Goal: Transaction & Acquisition: Purchase product/service

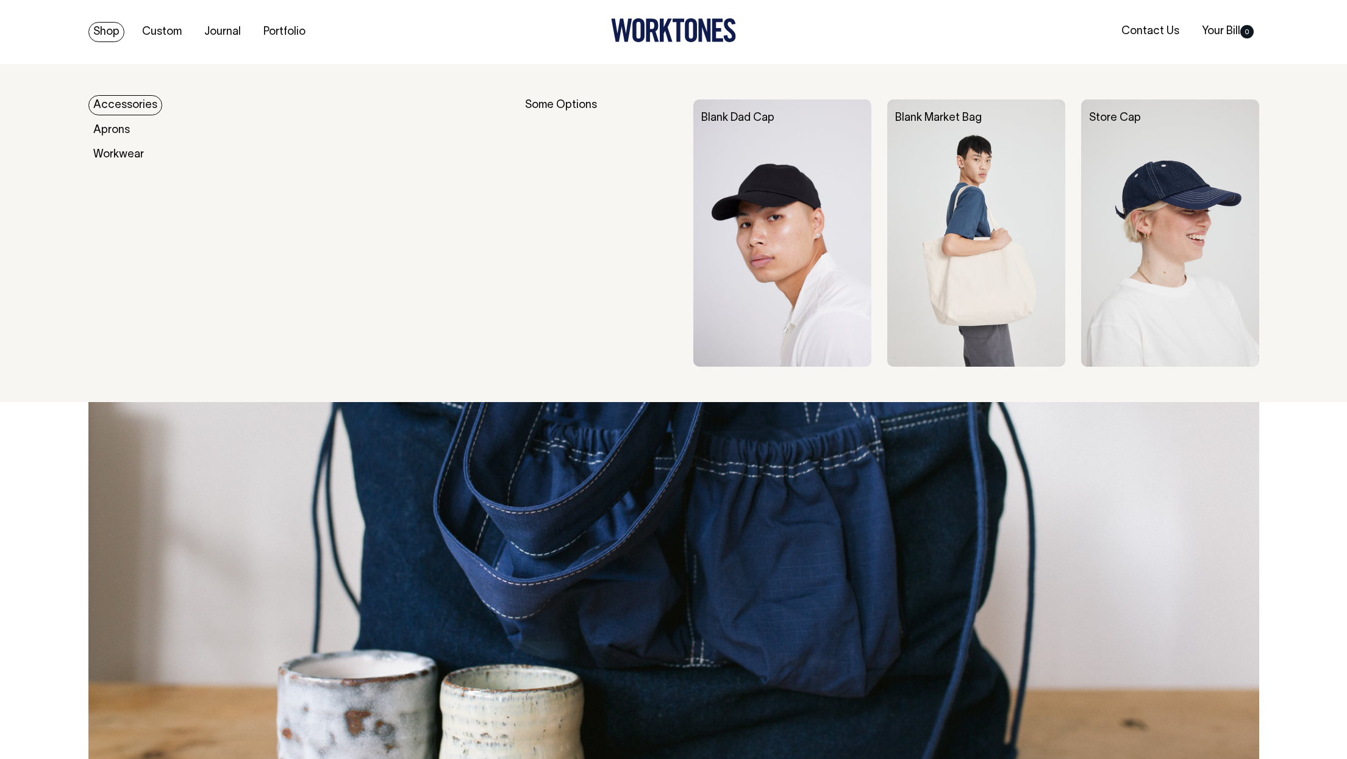
click at [112, 35] on link "Shop" at bounding box center [106, 32] width 36 height 20
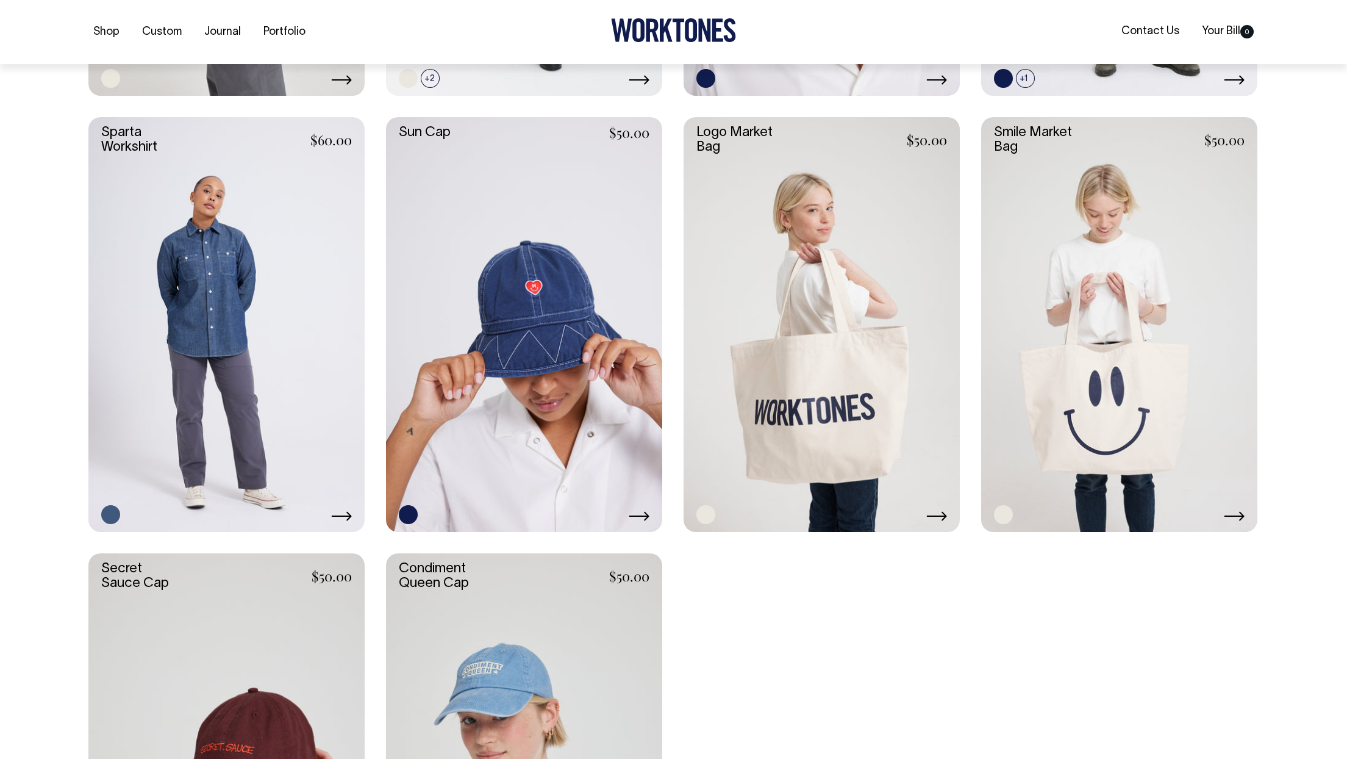
scroll to position [2422, 0]
click at [596, 340] on link at bounding box center [524, 323] width 276 height 415
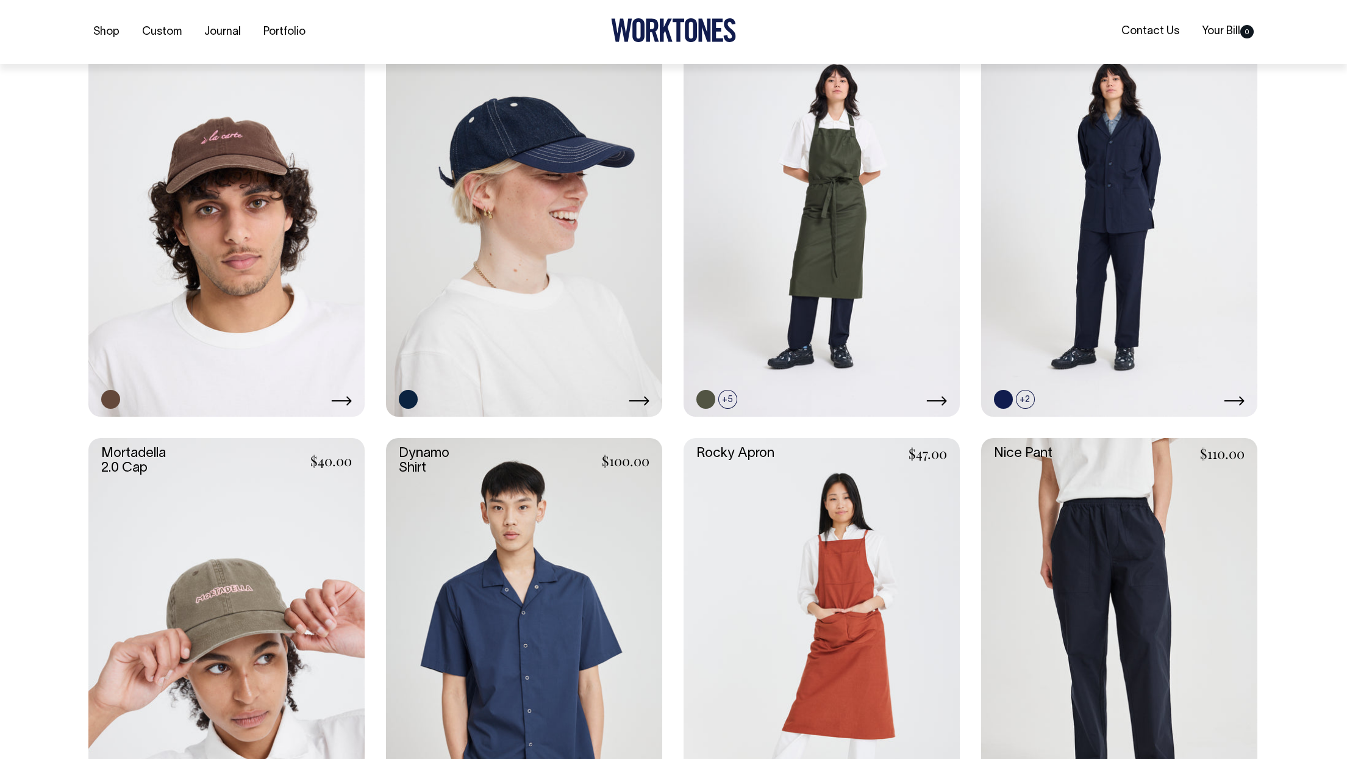
click at [524, 570] on link at bounding box center [524, 645] width 276 height 415
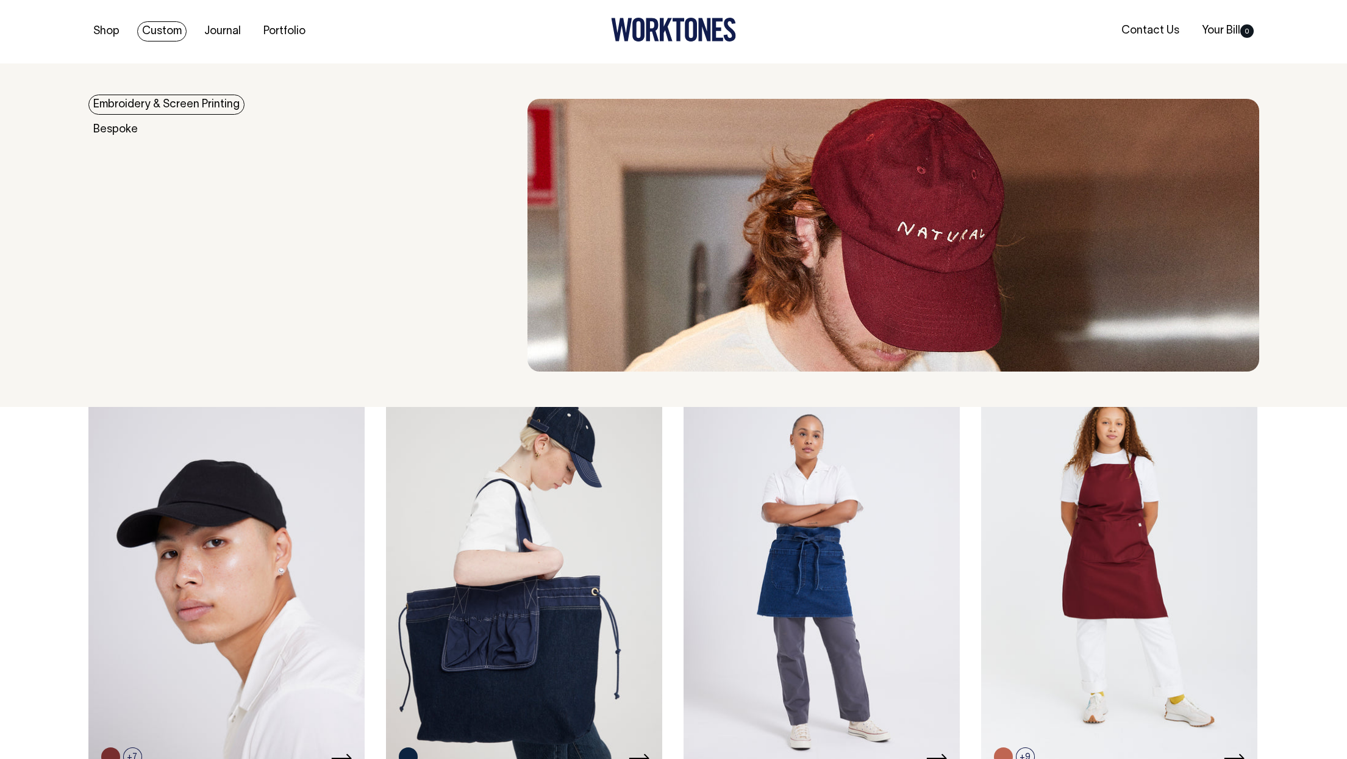
scroll to position [0, 0]
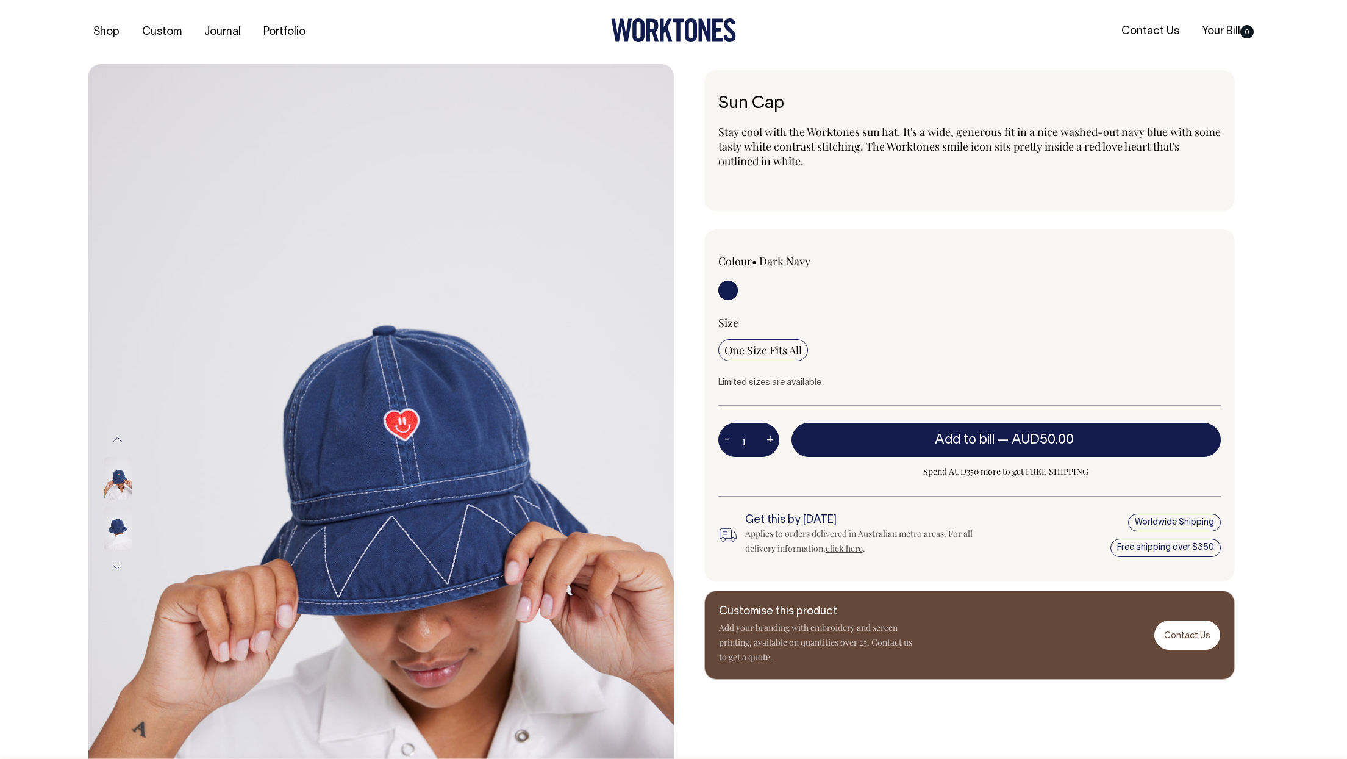
click at [118, 536] on img at bounding box center [117, 528] width 27 height 43
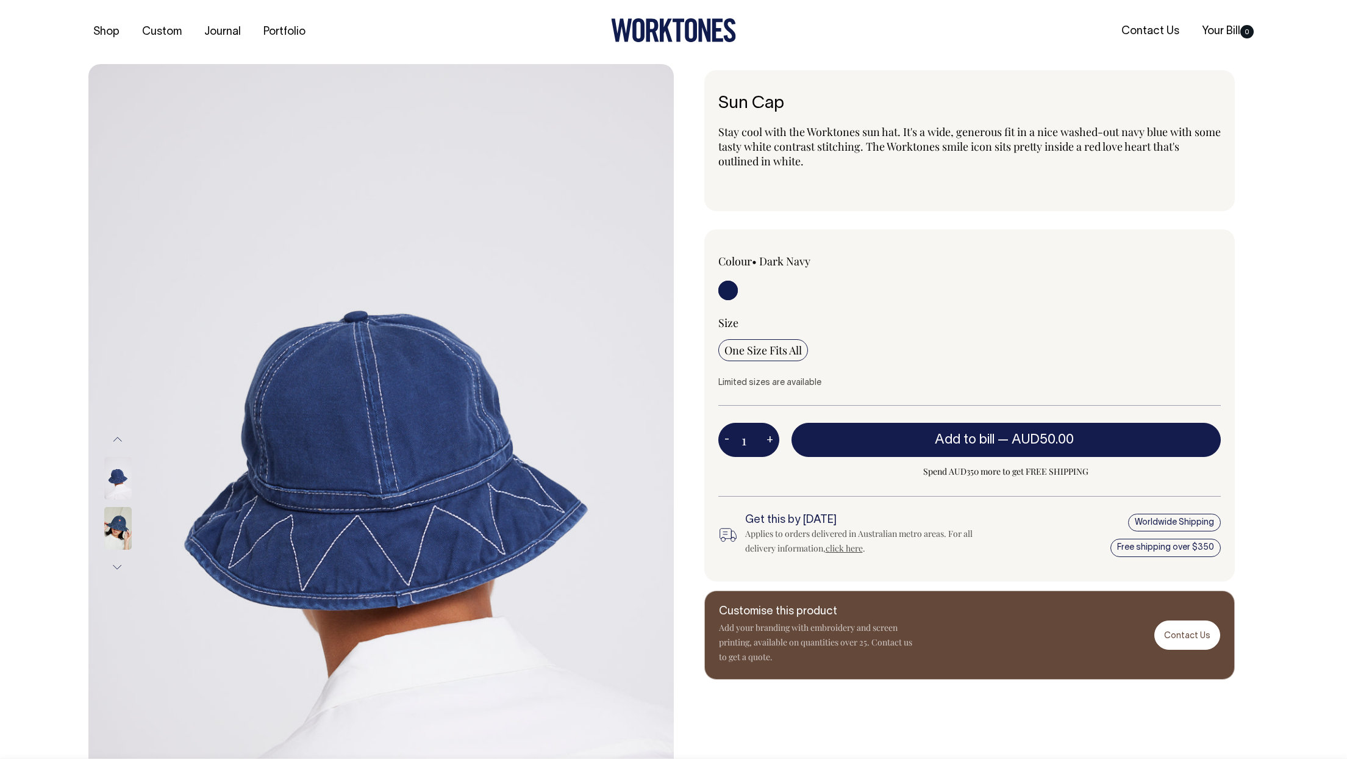
click at [115, 534] on img at bounding box center [117, 528] width 27 height 43
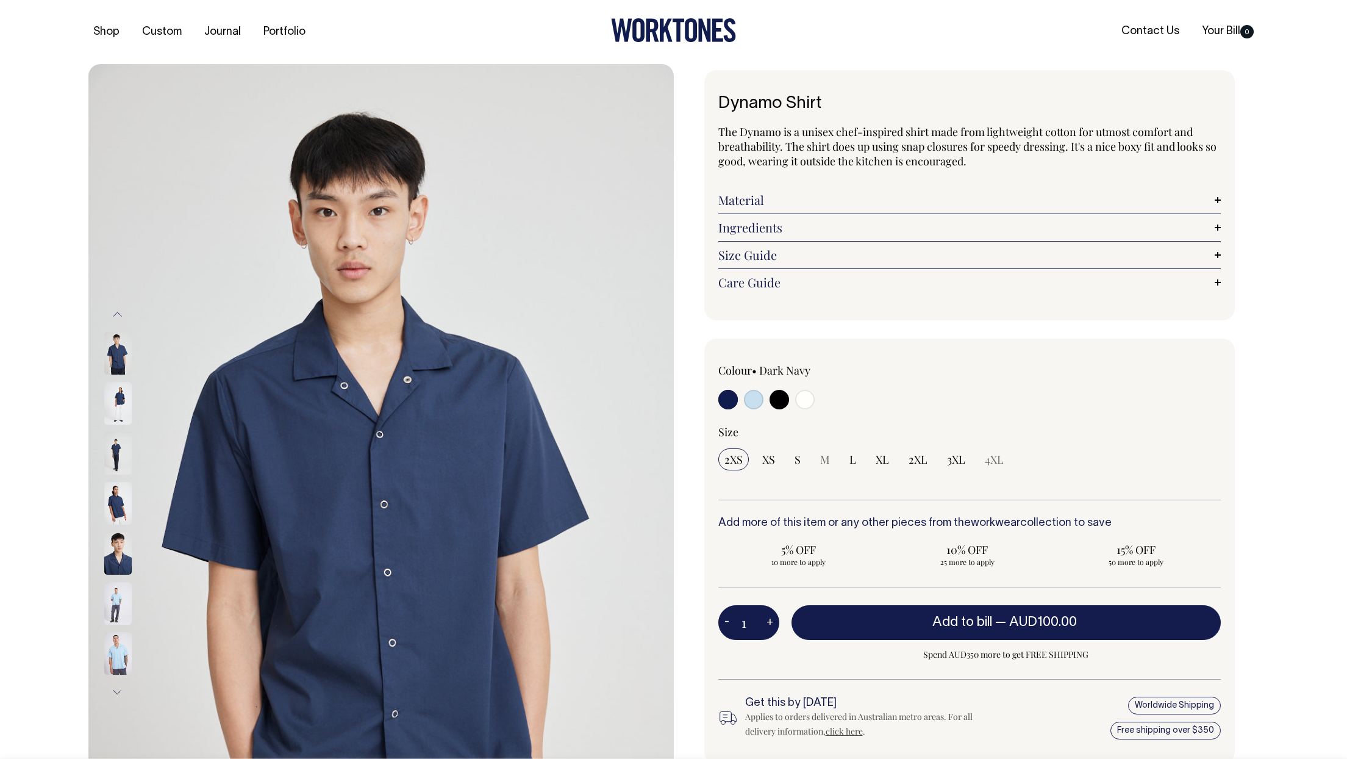
click at [753, 399] on input "radio" at bounding box center [754, 400] width 20 height 20
radio input "true"
select select "True Blue"
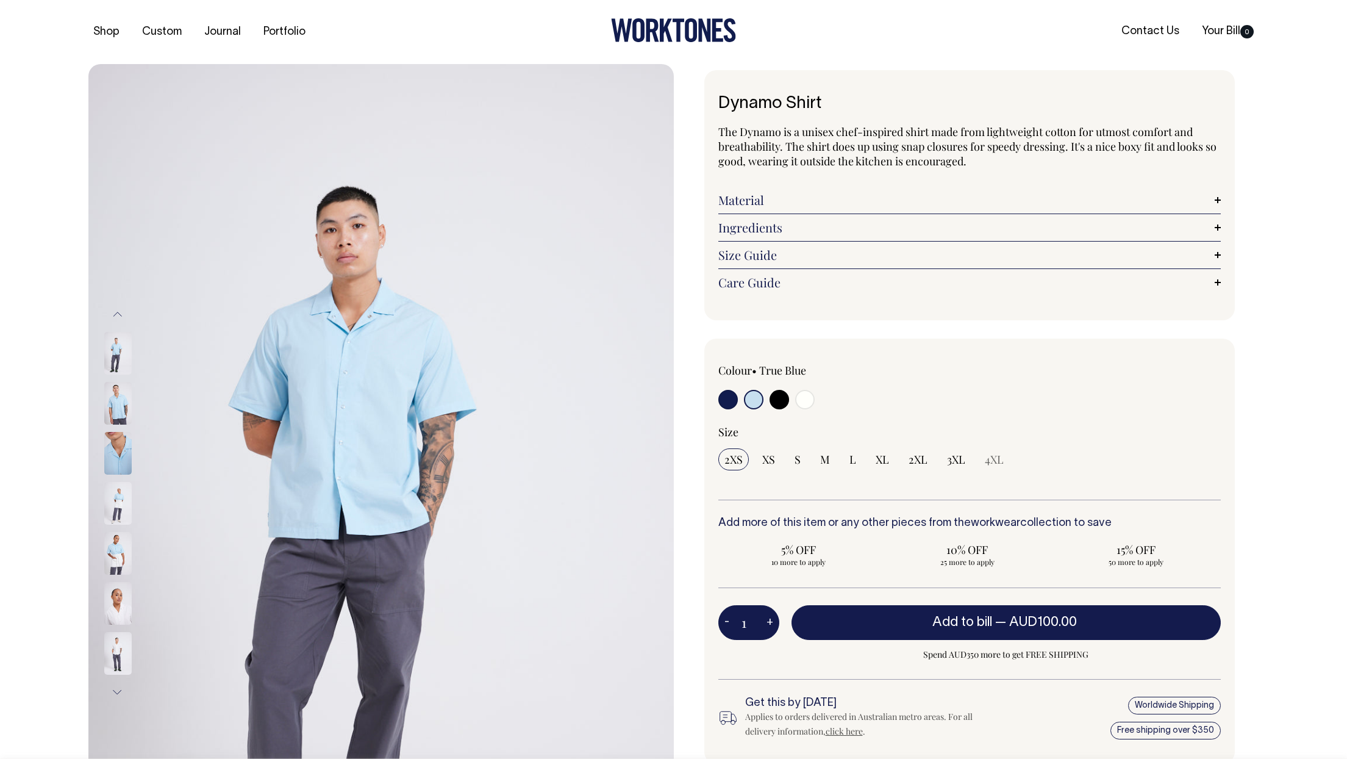
click at [779, 399] on input "radio" at bounding box center [780, 400] width 20 height 20
radio input "true"
select select "Black"
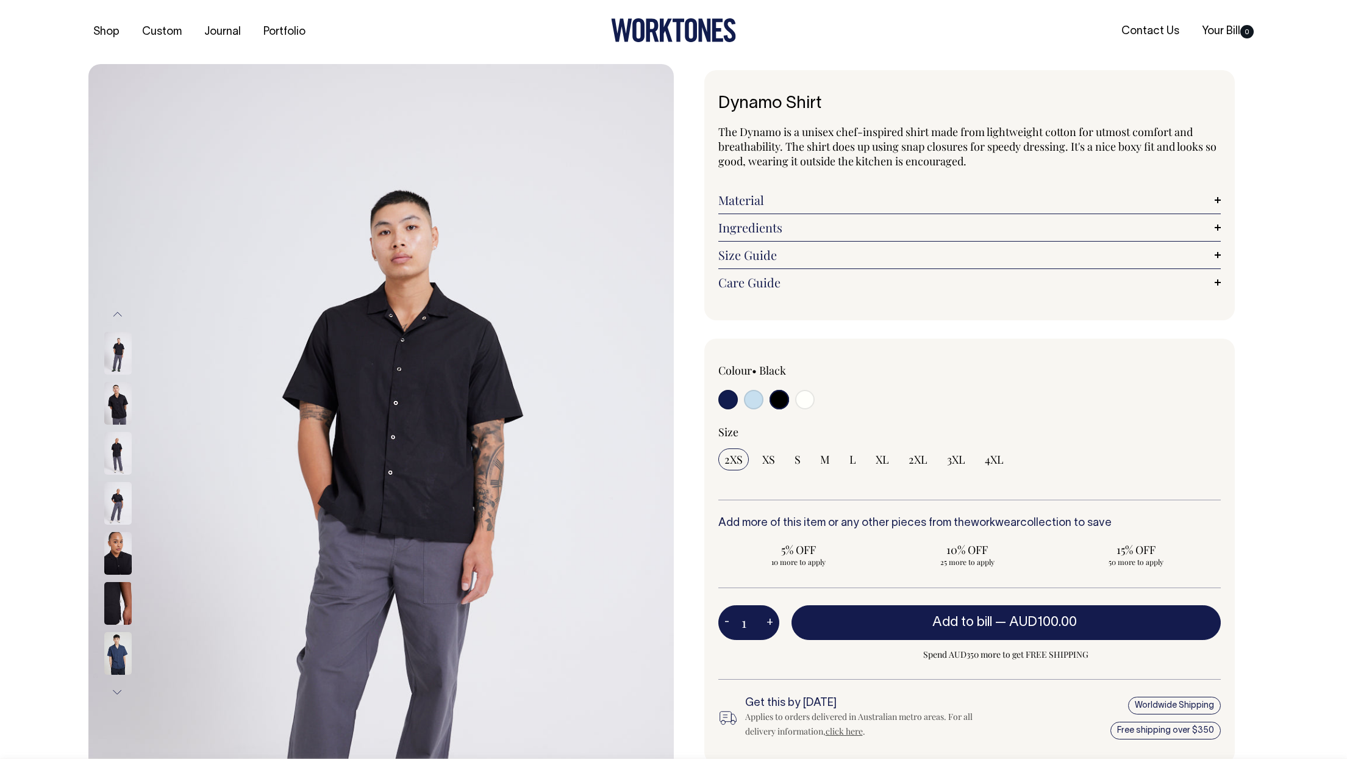
click at [806, 405] on input "radio" at bounding box center [805, 400] width 20 height 20
radio input "true"
select select "Off-White"
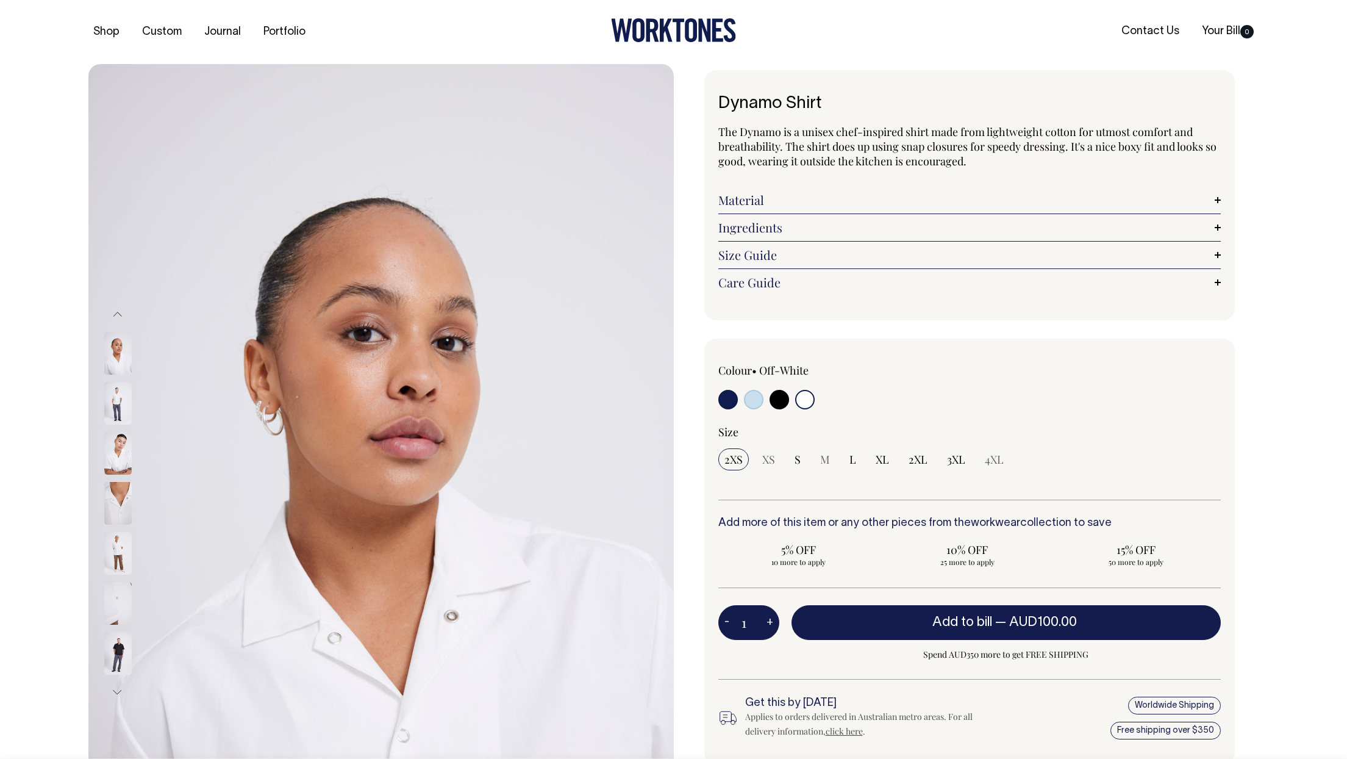
click at [809, 230] on link "Ingredients" at bounding box center [969, 227] width 502 height 15
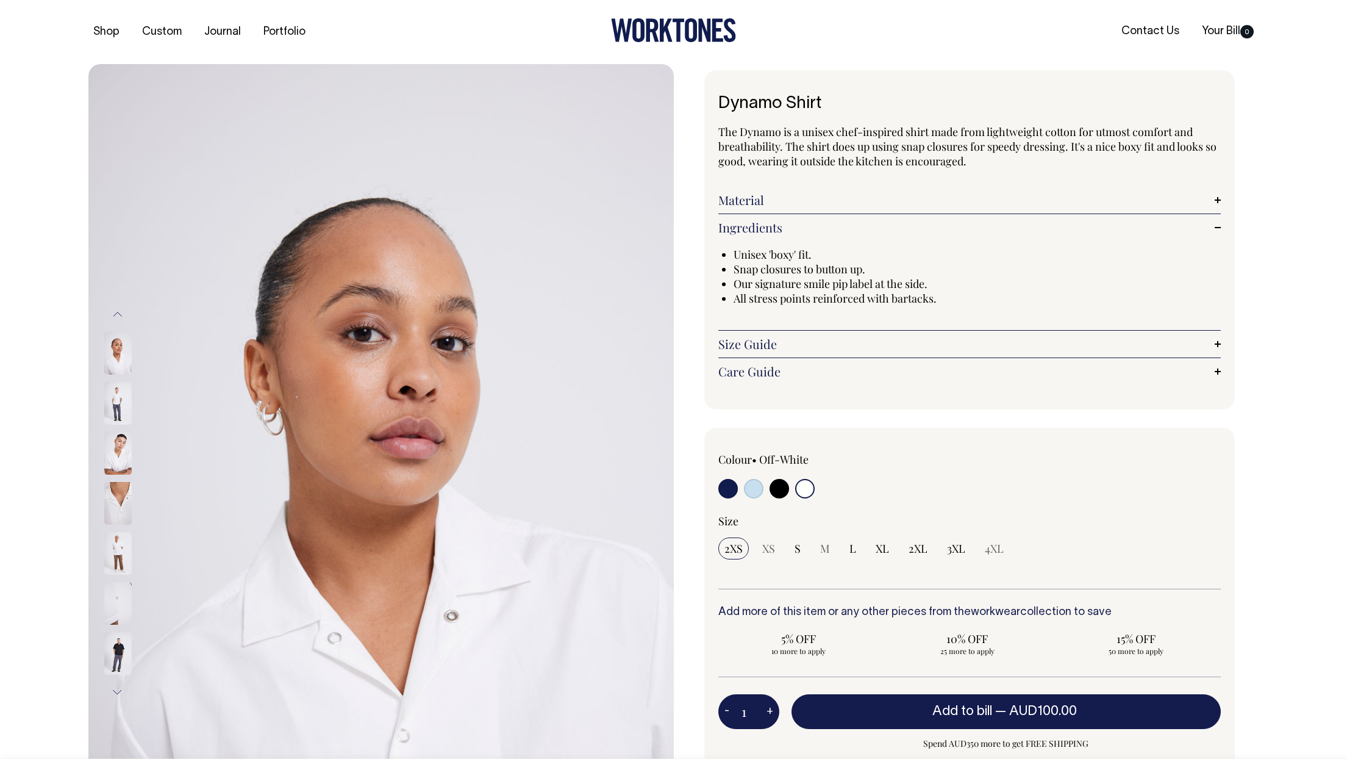
click at [765, 212] on div "Material The off-white is made from 100% cotton custom weave. The Black and Tru…" at bounding box center [969, 200] width 502 height 27
click at [768, 205] on link "Material" at bounding box center [969, 200] width 502 height 15
